Goal: Information Seeking & Learning: Find specific page/section

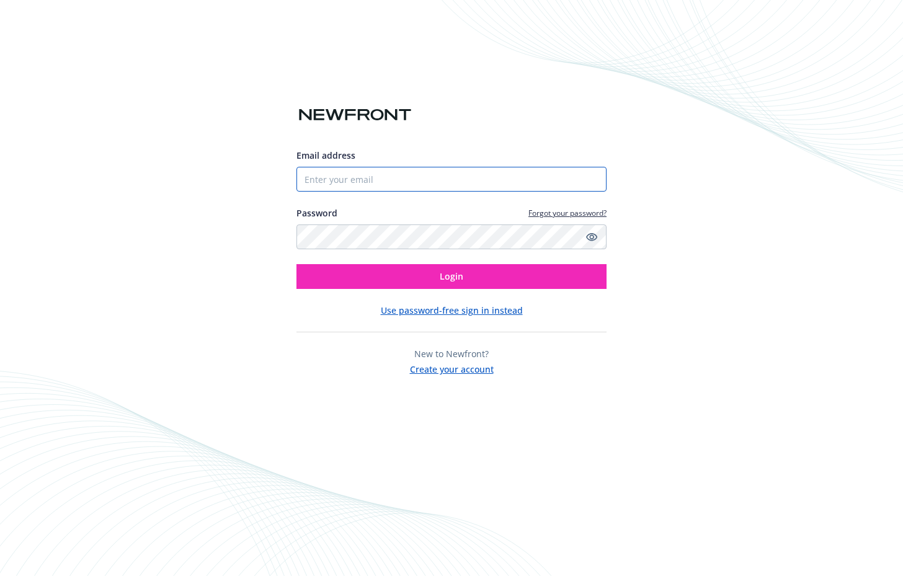
click at [382, 177] on input "Email address" at bounding box center [451, 179] width 310 height 25
type input "[EMAIL_ADDRESS][DOMAIN_NAME]"
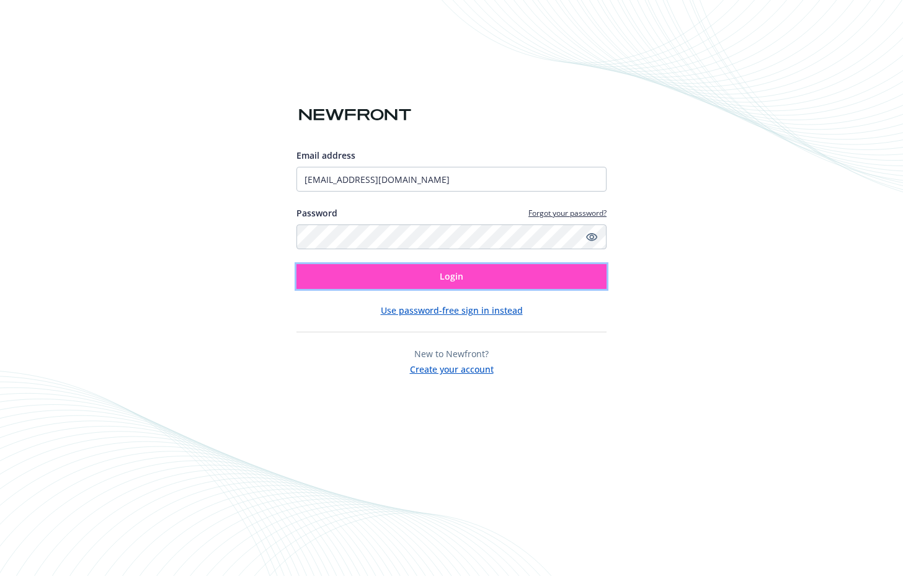
click at [400, 282] on button "Login" at bounding box center [451, 276] width 310 height 25
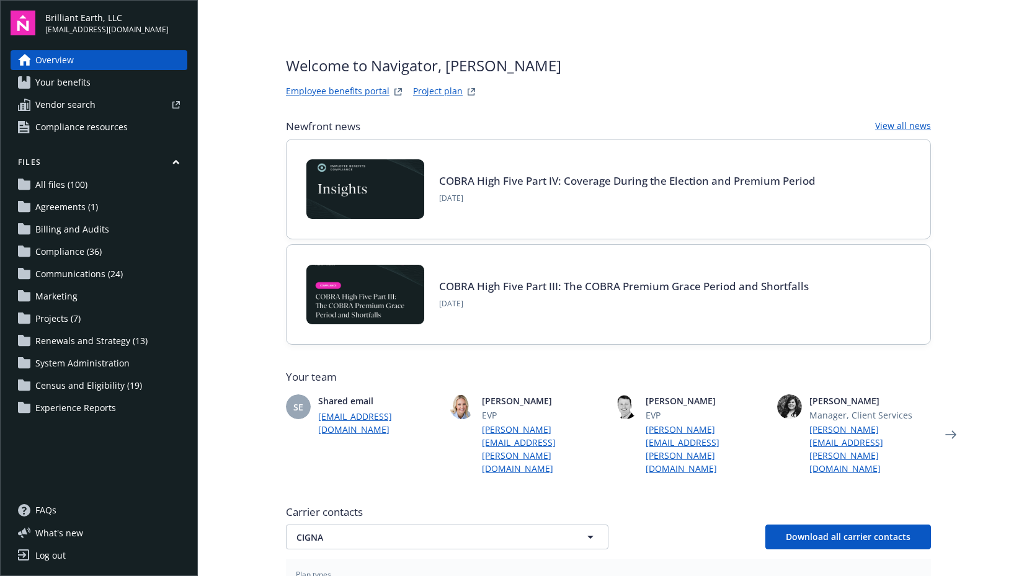
click at [77, 277] on span "Communications (24)" at bounding box center [78, 274] width 87 height 20
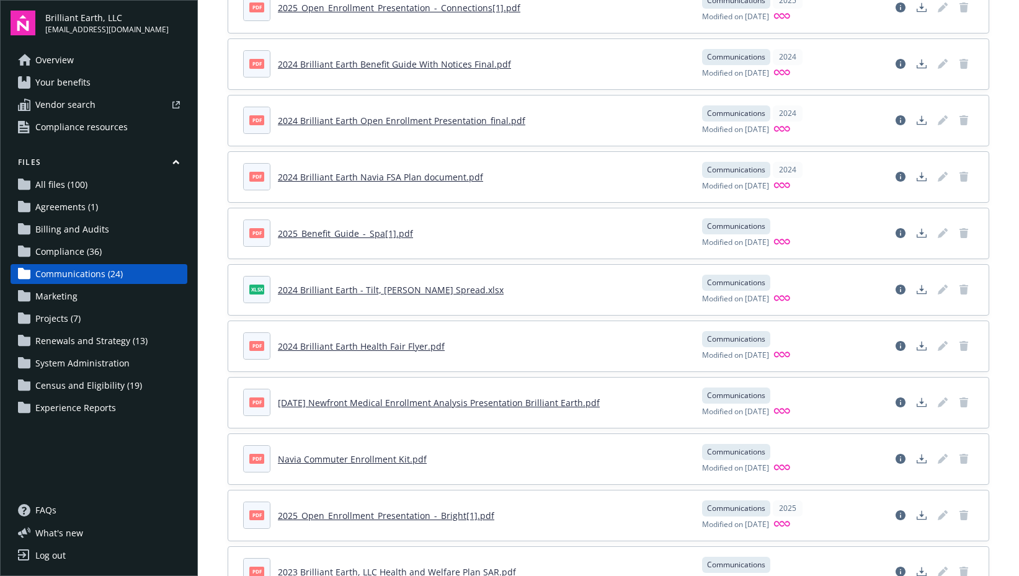
scroll to position [1077, 0]
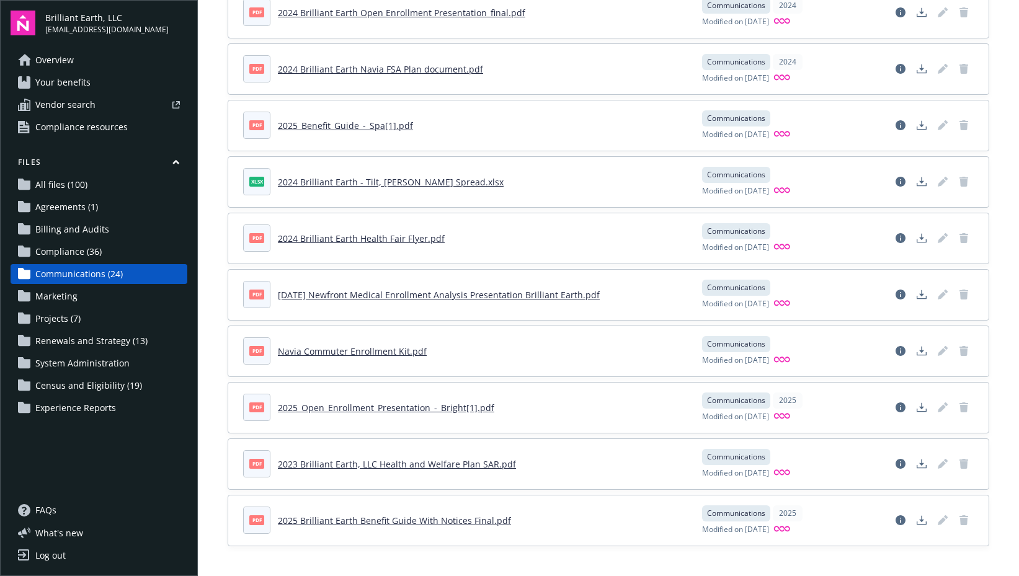
click at [81, 214] on span "Agreements (1)" at bounding box center [66, 207] width 63 height 20
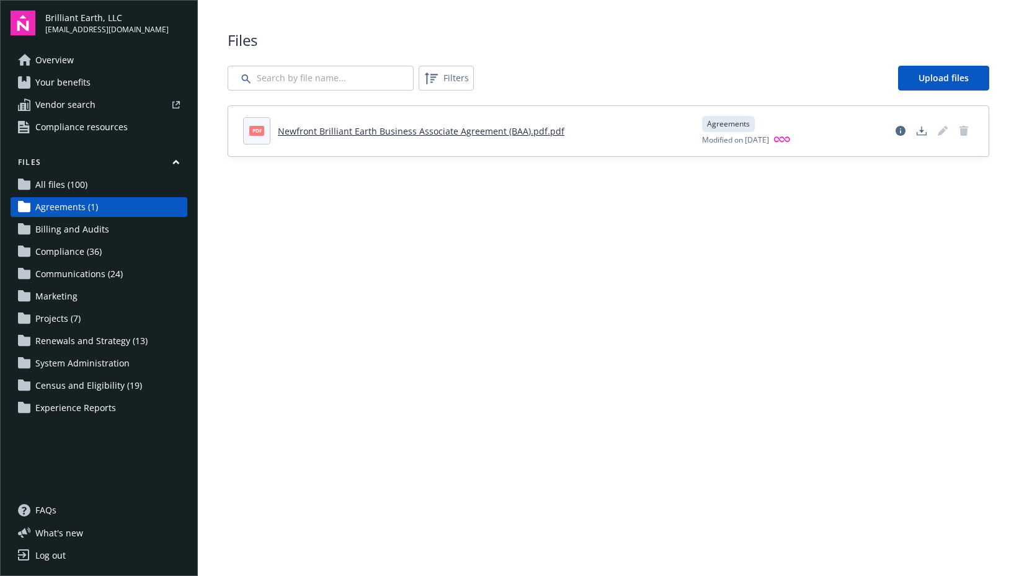
click at [76, 194] on span "All files (100)" at bounding box center [61, 185] width 52 height 20
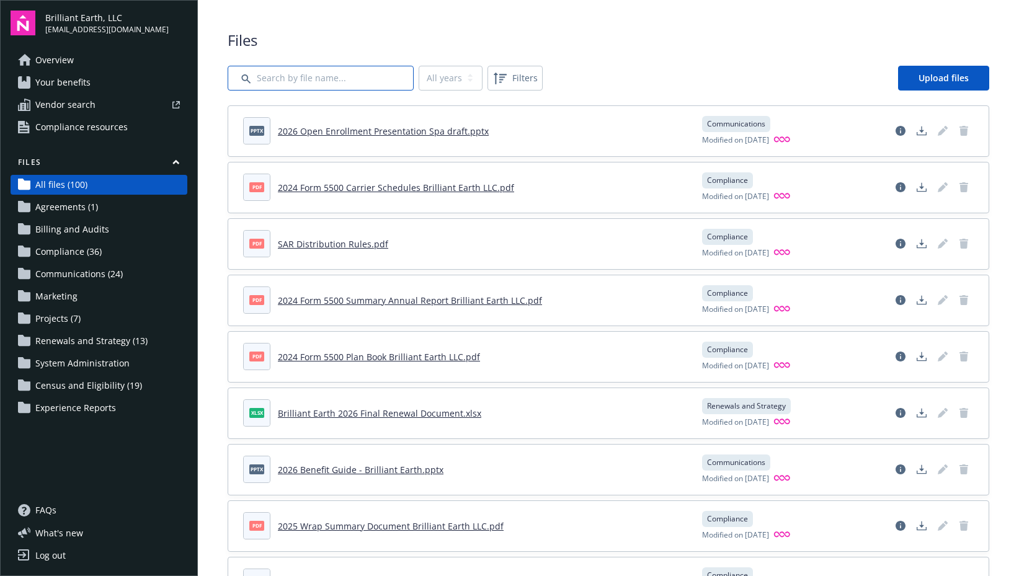
click at [314, 79] on input "Search by file name..." at bounding box center [321, 78] width 186 height 25
type input "guardian"
